Goal: Task Accomplishment & Management: Use online tool/utility

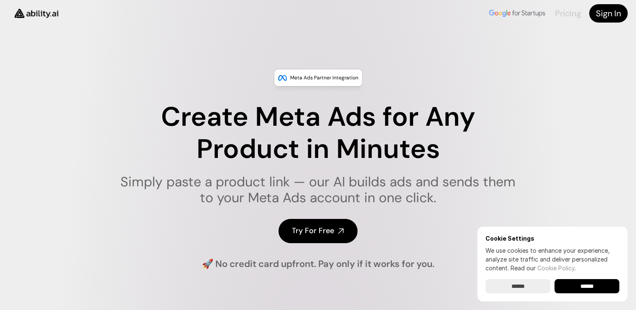
click at [562, 13] on link "Pricing" at bounding box center [568, 13] width 26 height 11
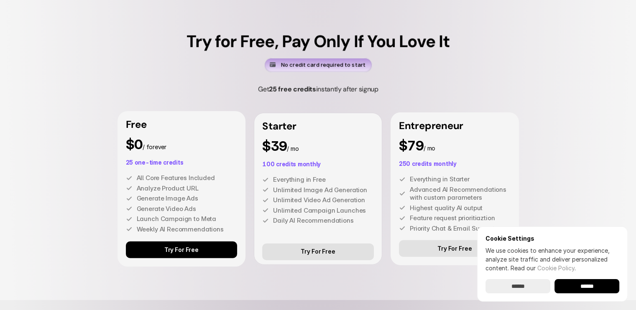
click at [185, 251] on p "Try For Free" at bounding box center [181, 250] width 34 height 7
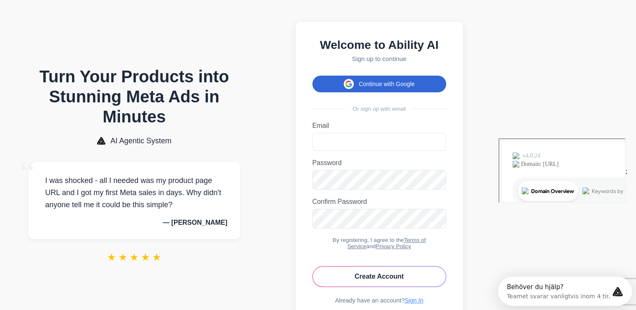
click at [446, 82] on button "Continue with Google" at bounding box center [379, 84] width 134 height 17
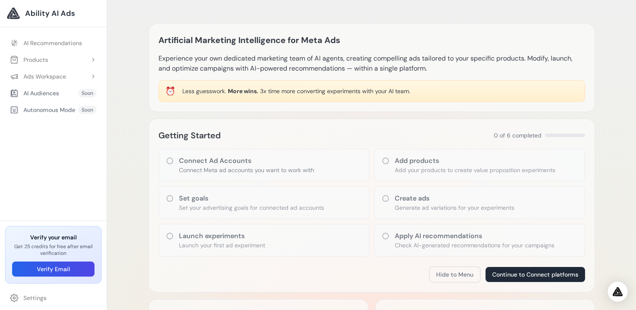
click at [214, 167] on p "Connect Meta ad accounts you want to work with" at bounding box center [246, 170] width 135 height 8
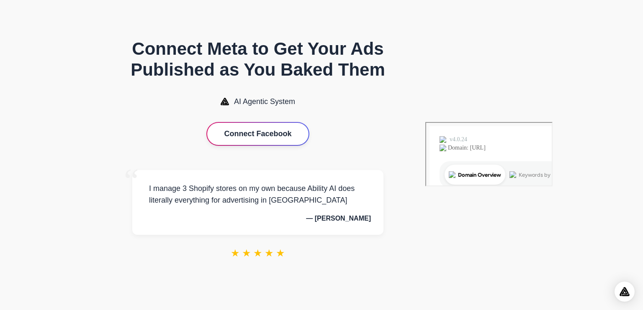
click at [308, 133] on button "Connect Facebook" at bounding box center [257, 134] width 101 height 22
